Goal: Task Accomplishment & Management: Manage account settings

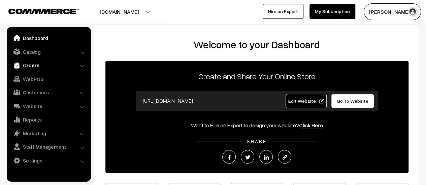
click at [27, 69] on link "Orders" at bounding box center [48, 65] width 80 height 12
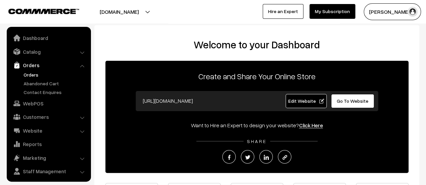
click at [29, 73] on link "Orders" at bounding box center [55, 74] width 67 height 7
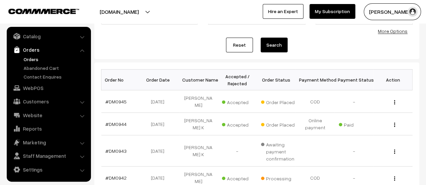
scroll to position [68, 0]
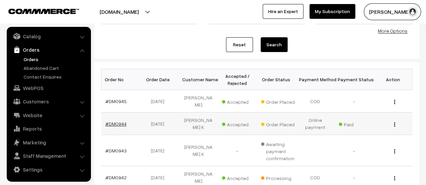
click at [116, 121] on link "#DM0944" at bounding box center [115, 124] width 21 height 6
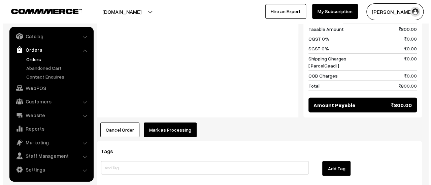
scroll to position [846, 0]
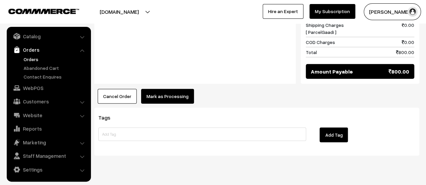
click at [166, 89] on button "Mark as Processing" at bounding box center [167, 96] width 53 height 15
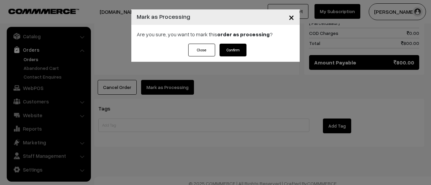
click at [228, 51] on button "Confirm" at bounding box center [232, 50] width 27 height 13
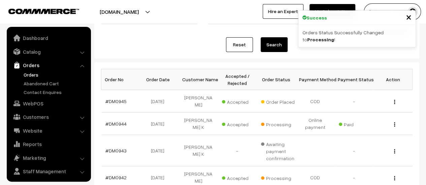
scroll to position [15, 0]
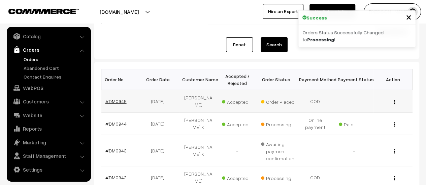
click at [115, 99] on link "#DM0945" at bounding box center [115, 102] width 21 height 6
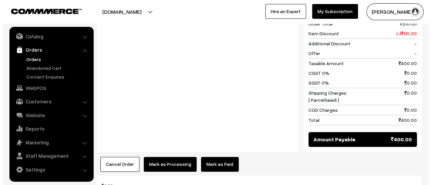
scroll to position [488, 0]
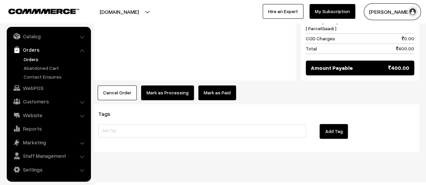
click at [164, 85] on button "Mark as Processing" at bounding box center [167, 92] width 53 height 15
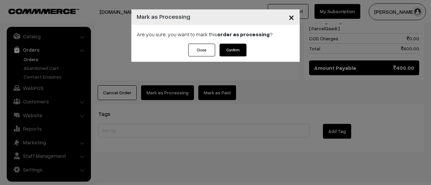
click at [226, 49] on button "Confirm" at bounding box center [232, 50] width 27 height 13
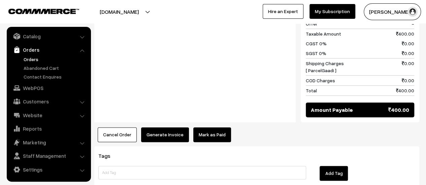
scroll to position [458, 0]
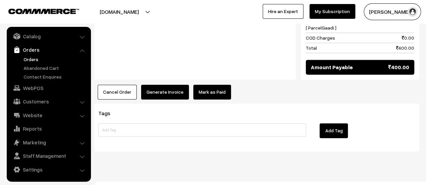
click at [164, 86] on button "Generate Invoice" at bounding box center [165, 92] width 48 height 15
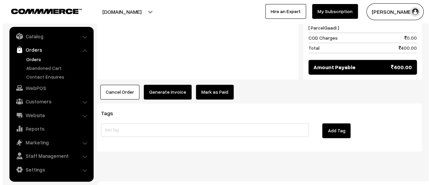
scroll to position [459, 0]
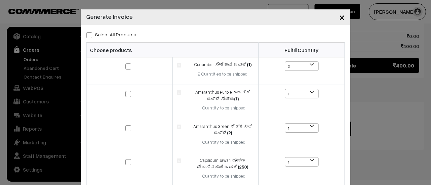
click at [340, 17] on span "×" at bounding box center [342, 17] width 6 height 12
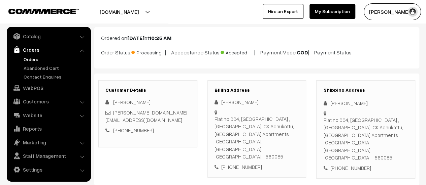
scroll to position [0, 0]
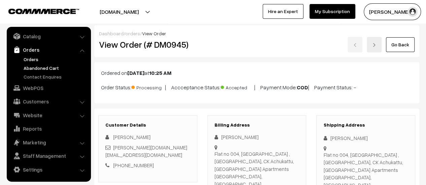
click at [46, 67] on link "Abandoned Cart" at bounding box center [55, 68] width 67 height 7
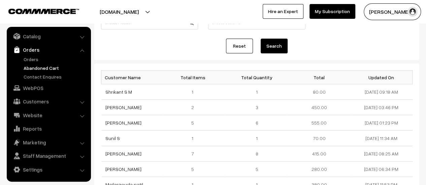
scroll to position [62, 0]
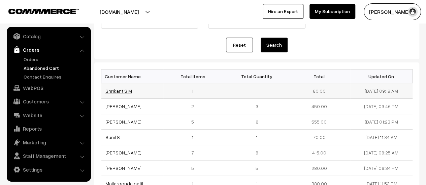
click at [114, 90] on link "Shrikant S M" at bounding box center [118, 91] width 27 height 6
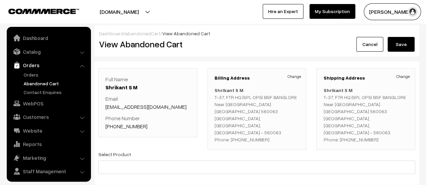
scroll to position [15, 0]
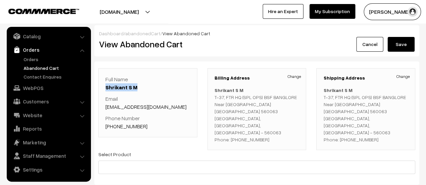
drag, startPoint x: 137, startPoint y: 84, endPoint x: 105, endPoint y: 87, distance: 32.1
click at [105, 87] on p "Full Name Shrikant S M" at bounding box center [147, 83] width 85 height 16
copy link "Shrikant S M"
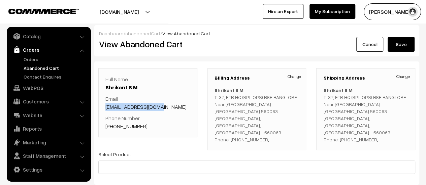
drag, startPoint x: 163, startPoint y: 106, endPoint x: 106, endPoint y: 106, distance: 56.9
click at [106, 106] on p "Email [EMAIL_ADDRESS][DOMAIN_NAME]" at bounding box center [147, 103] width 85 height 16
copy link "[EMAIL_ADDRESS][DOMAIN_NAME]"
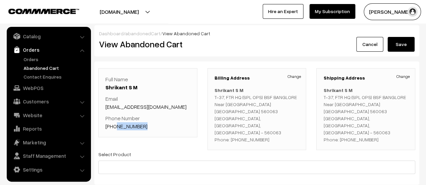
drag, startPoint x: 143, startPoint y: 126, endPoint x: 113, endPoint y: 127, distance: 30.3
click at [113, 127] on p "Phone Number [PHONE_NUMBER]" at bounding box center [147, 122] width 85 height 16
copy link "9148928332"
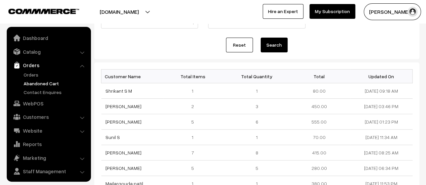
scroll to position [15, 0]
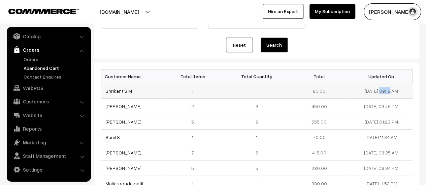
drag, startPoint x: 384, startPoint y: 90, endPoint x: 360, endPoint y: 91, distance: 23.6
click at [360, 91] on td "[DATE] 09:18 AM" at bounding box center [381, 90] width 62 height 15
copy td "[DATE]"
click at [46, 76] on link "Contact Enquires" at bounding box center [55, 76] width 67 height 7
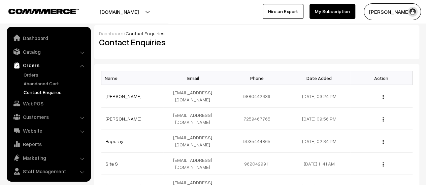
scroll to position [15, 0]
